Goal: Task Accomplishment & Management: Manage account settings

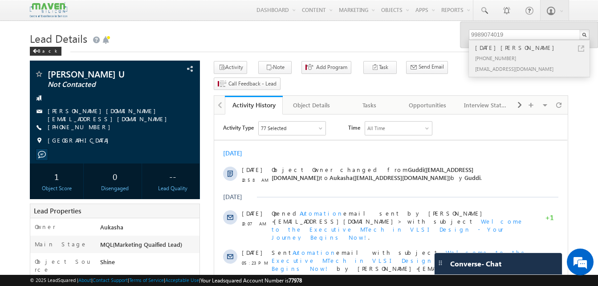
click at [578, 50] on link at bounding box center [581, 48] width 6 height 6
click at [502, 31] on input "9989074019" at bounding box center [529, 34] width 121 height 11
paste input "80862 03918"
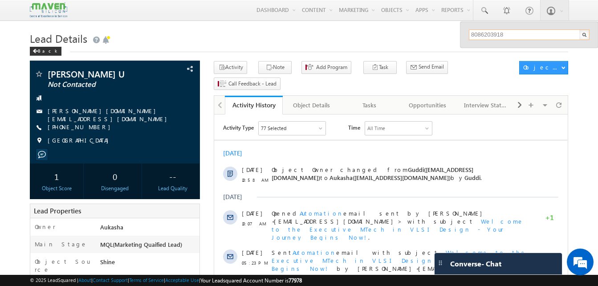
type input "8086203918"
click at [307, 38] on h1 "Lead Details" at bounding box center [299, 37] width 538 height 17
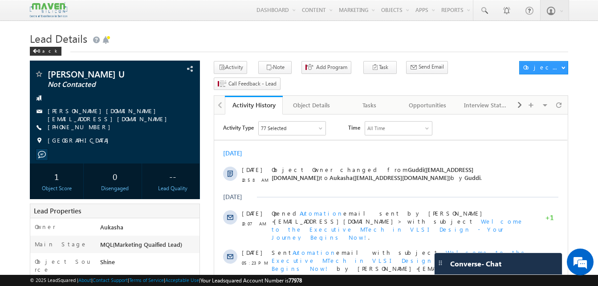
click at [351, 54] on div "Lead Details Back" at bounding box center [299, 45] width 538 height 32
click at [260, 38] on h1 "Lead Details" at bounding box center [299, 37] width 538 height 17
click at [241, 20] on div "Menu Aukasha lsq5@ maven -sili con.c om crmma ven" at bounding box center [299, 10] width 538 height 21
click at [224, 32] on h1 "Lead Details" at bounding box center [299, 37] width 538 height 17
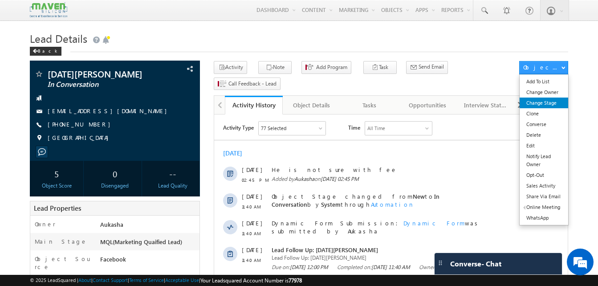
click at [559, 99] on link "Change Stage" at bounding box center [543, 102] width 49 height 11
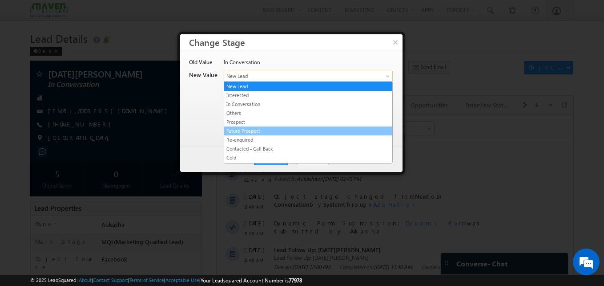
drag, startPoint x: 314, startPoint y: 75, endPoint x: 337, endPoint y: 148, distance: 76.3
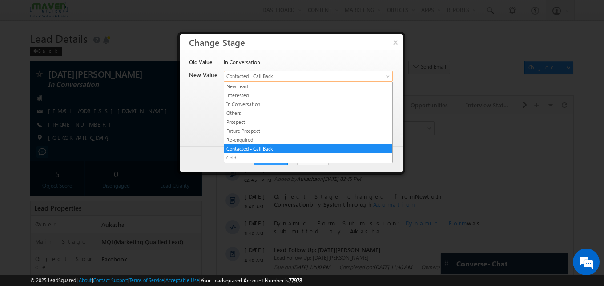
click at [318, 79] on span "Contacted - Call Back" at bounding box center [293, 76] width 139 height 8
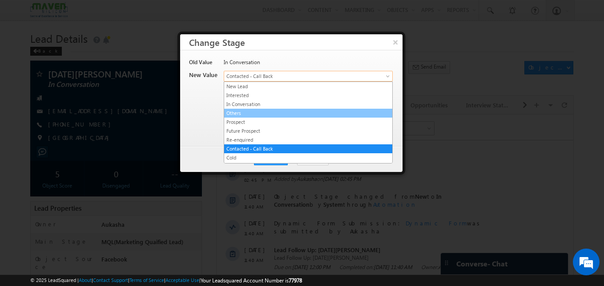
scroll to position [168, 0]
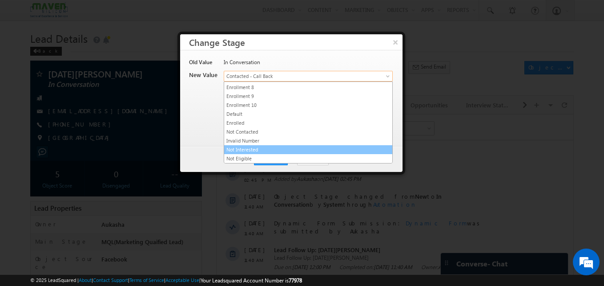
click at [264, 147] on link "Not Interested" at bounding box center [308, 150] width 168 height 8
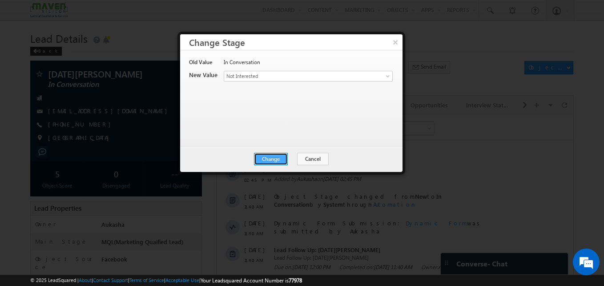
click at [270, 156] on button "Change" at bounding box center [271, 159] width 34 height 12
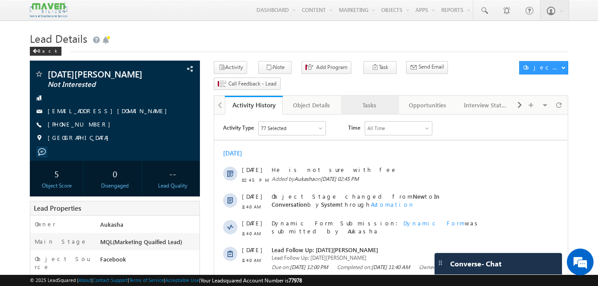
click at [374, 100] on div "Tasks" at bounding box center [369, 105] width 43 height 11
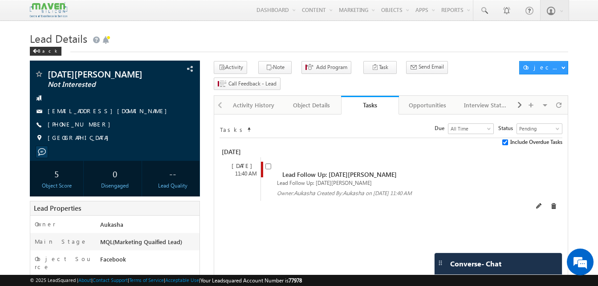
click at [265, 157] on div "Lead Follow Up: Dhanu Deshmukh Lead Follow Up: Dhanu Deshmukh Owner: Aukasha Cr…" at bounding box center [397, 179] width 275 height 44
click at [268, 163] on input "checkbox" at bounding box center [268, 166] width 6 height 6
checkbox input "false"
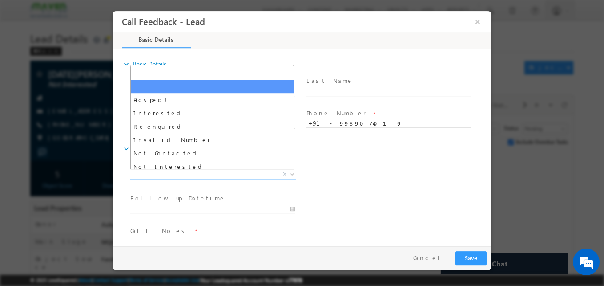
click at [174, 170] on span "X" at bounding box center [213, 174] width 166 height 9
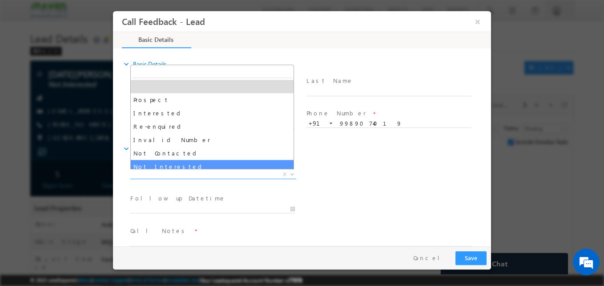
select select "Not Interested"
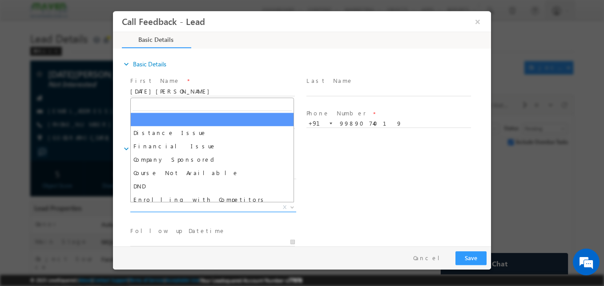
click at [194, 209] on span "X" at bounding box center [213, 207] width 166 height 9
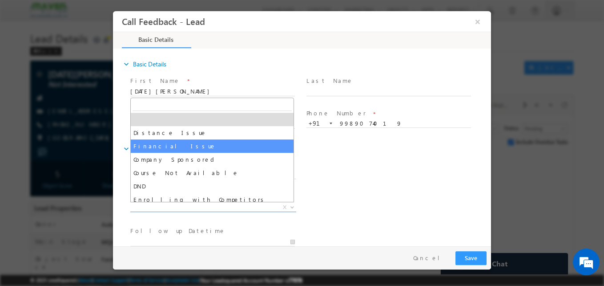
select select "Financial Issue"
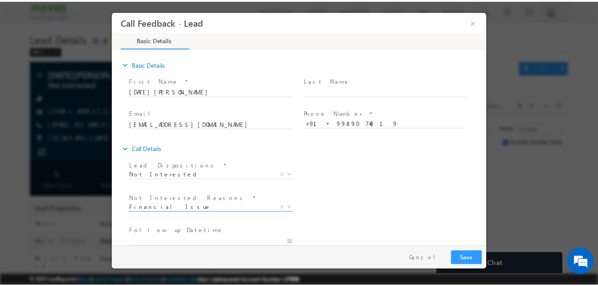
scroll to position [80, 0]
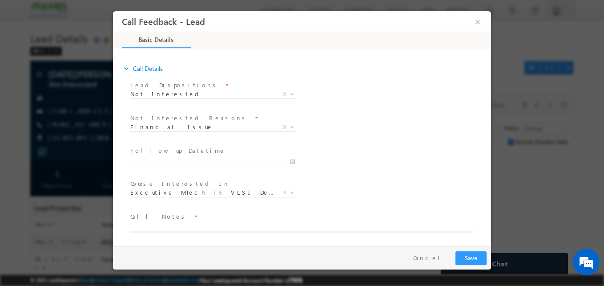
click at [230, 226] on textarea at bounding box center [301, 227] width 342 height 10
type textarea "ni"
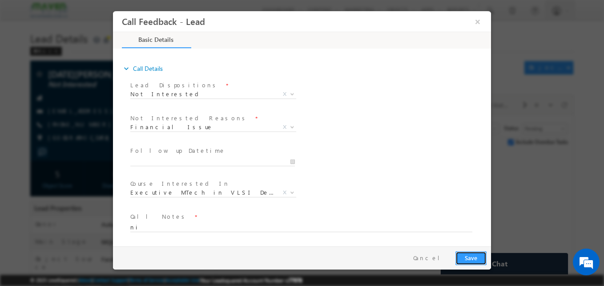
click at [474, 253] on button "Save" at bounding box center [471, 258] width 31 height 14
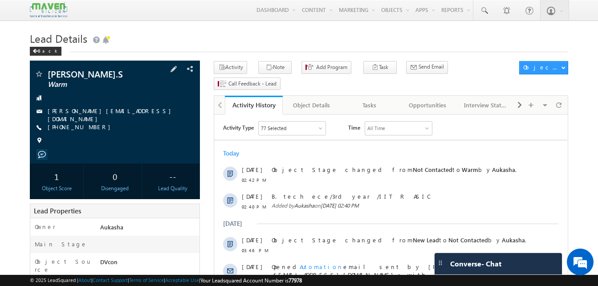
drag, startPoint x: 97, startPoint y: 125, endPoint x: 90, endPoint y: 124, distance: 6.3
click at [90, 124] on div "+91-8637632162" at bounding box center [114, 127] width 161 height 9
copy div "+91-8637632162"
click at [160, 29] on h1 "Lead Details" at bounding box center [299, 37] width 538 height 17
